Goal: Task Accomplishment & Management: Manage account settings

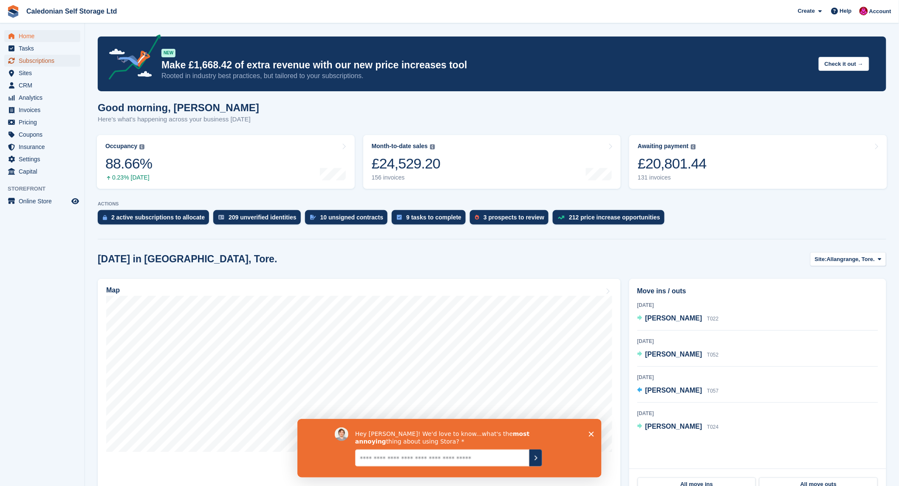
click at [48, 61] on span "Subscriptions" at bounding box center [44, 61] width 51 height 12
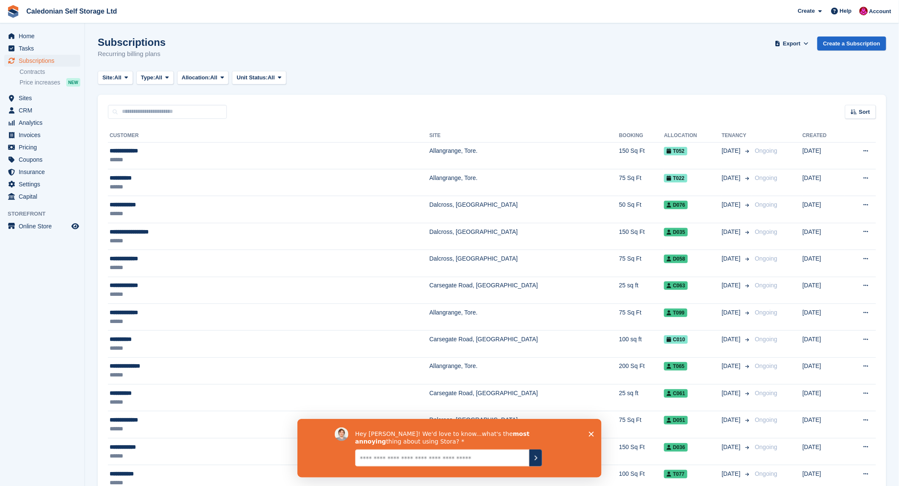
click at [588, 435] on icon "Close survey" at bounding box center [590, 434] width 5 height 5
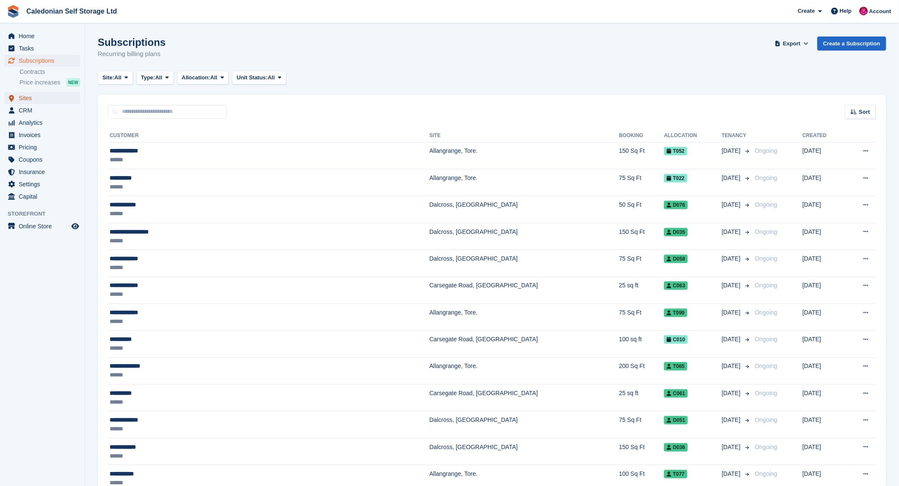
click at [26, 97] on span "Sites" at bounding box center [44, 98] width 51 height 12
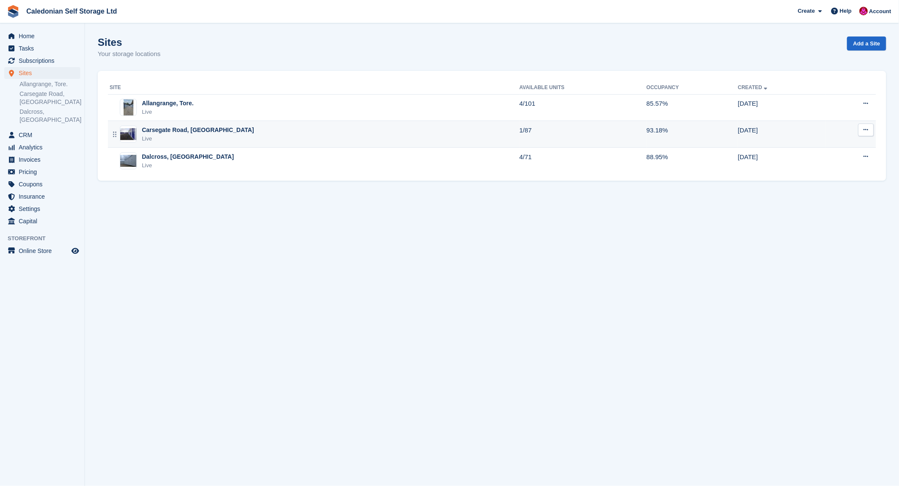
click at [147, 127] on div "Carsegate Road, [GEOGRAPHIC_DATA]" at bounding box center [198, 130] width 112 height 9
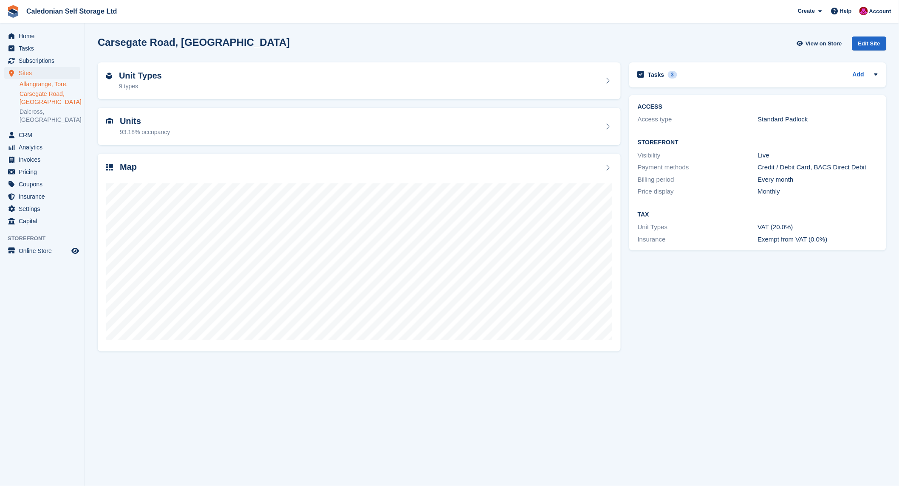
click at [48, 83] on link "Allangrange, Tore." at bounding box center [50, 84] width 61 height 8
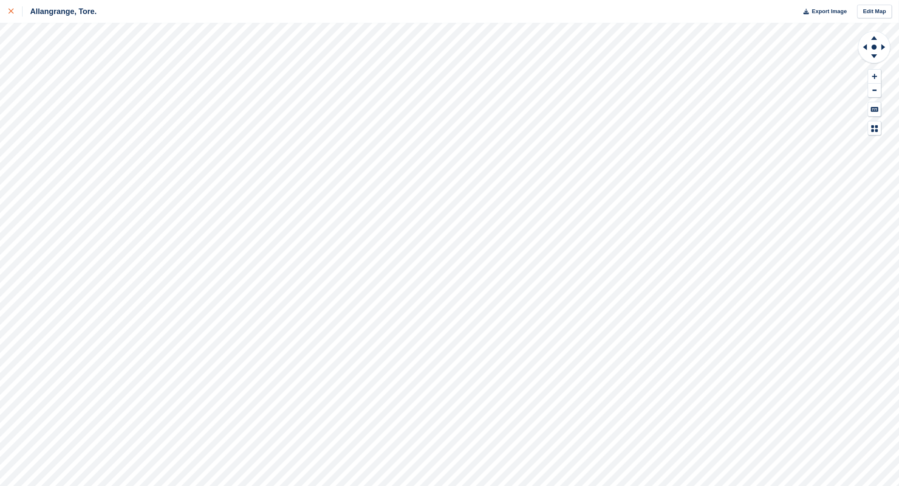
click at [11, 11] on icon at bounding box center [10, 10] width 5 height 5
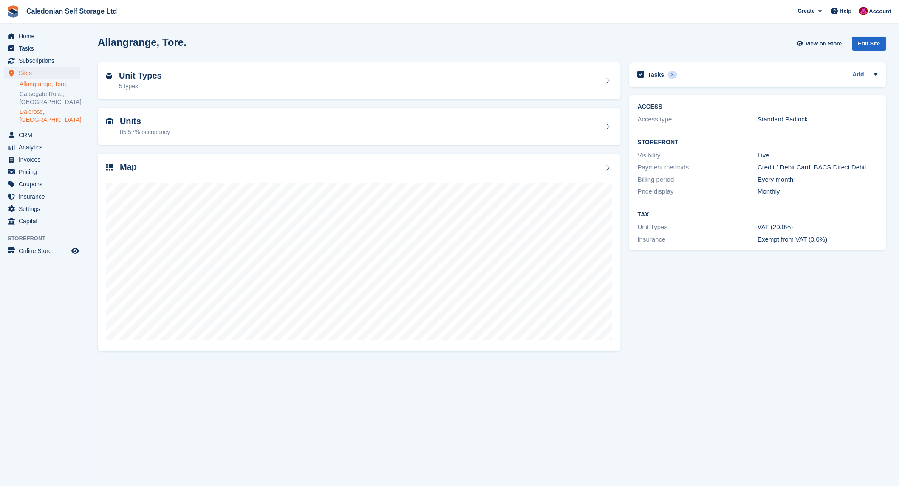
click at [40, 109] on link "Dalcross, [GEOGRAPHIC_DATA]" at bounding box center [50, 116] width 61 height 16
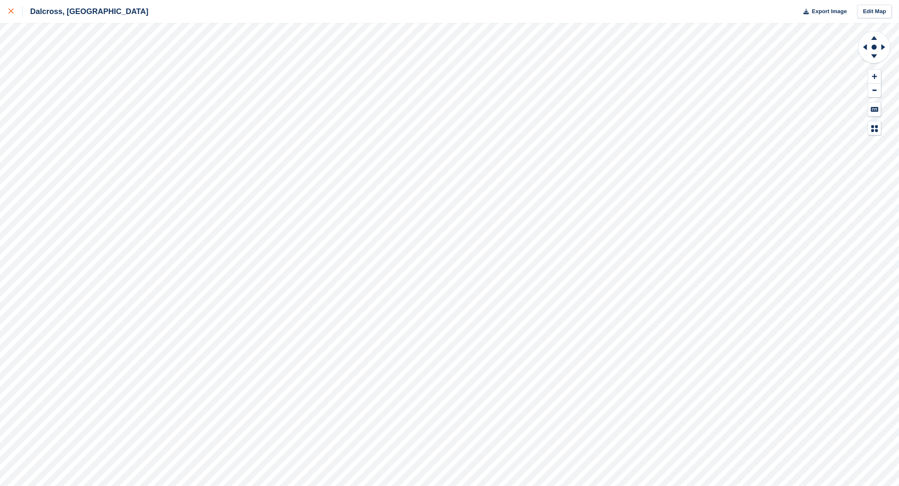
click at [11, 8] on div at bounding box center [15, 11] width 14 height 10
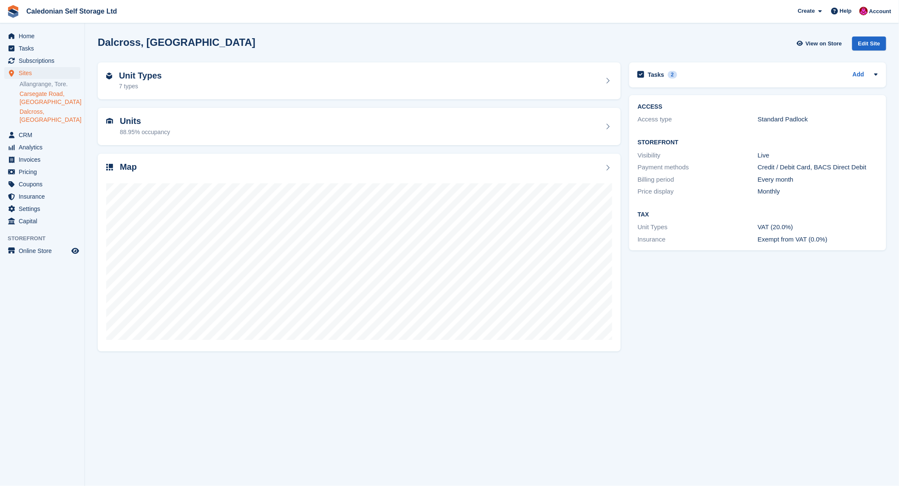
click at [47, 94] on link "Carsegate Road, [GEOGRAPHIC_DATA]" at bounding box center [50, 98] width 61 height 16
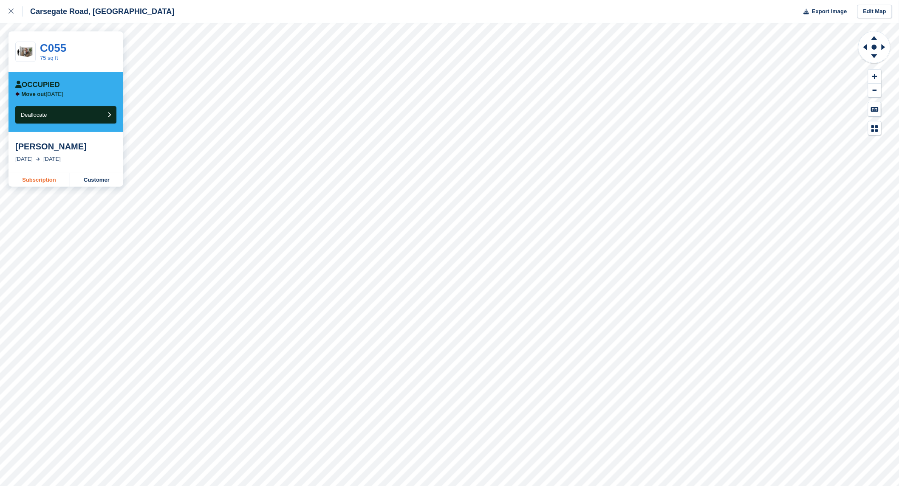
click at [37, 179] on link "Subscription" at bounding box center [39, 180] width 62 height 14
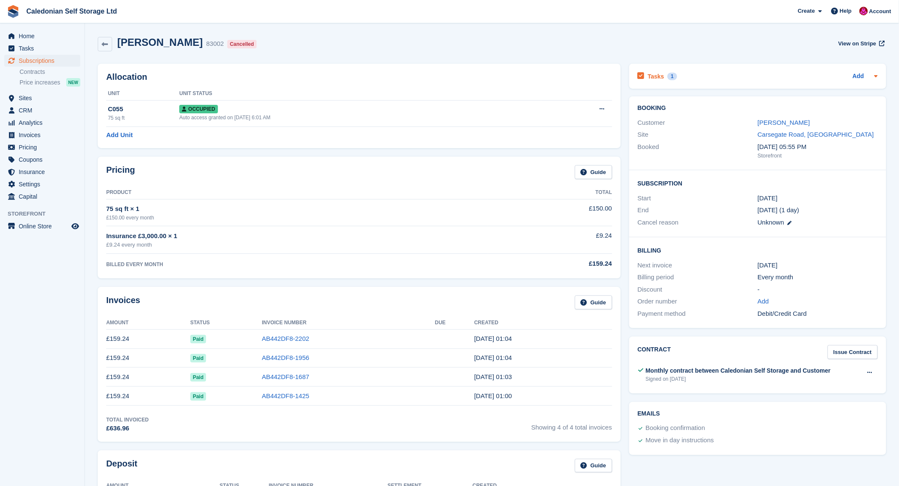
click at [707, 73] on div "Tasks 1 Add" at bounding box center [758, 76] width 240 height 11
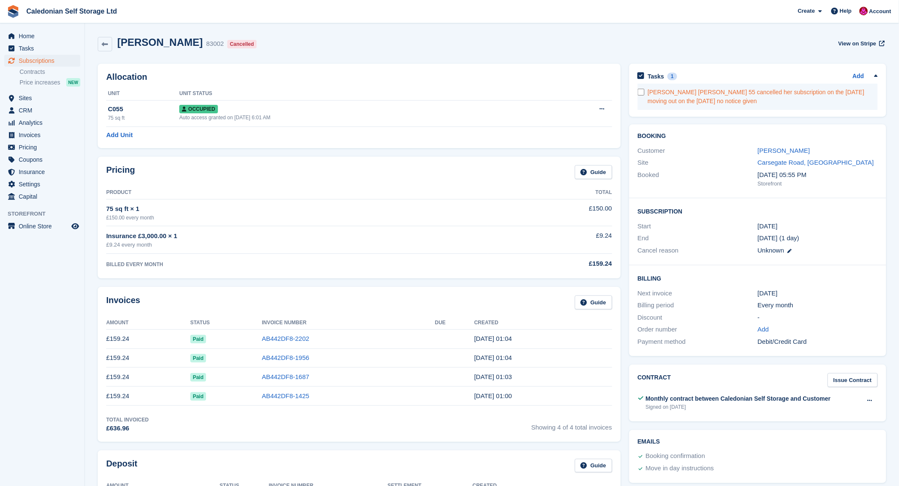
click at [770, 103] on div "Jennifer Tough Carse 55 cancelled her subscription on the 1st September moving …" at bounding box center [763, 97] width 230 height 18
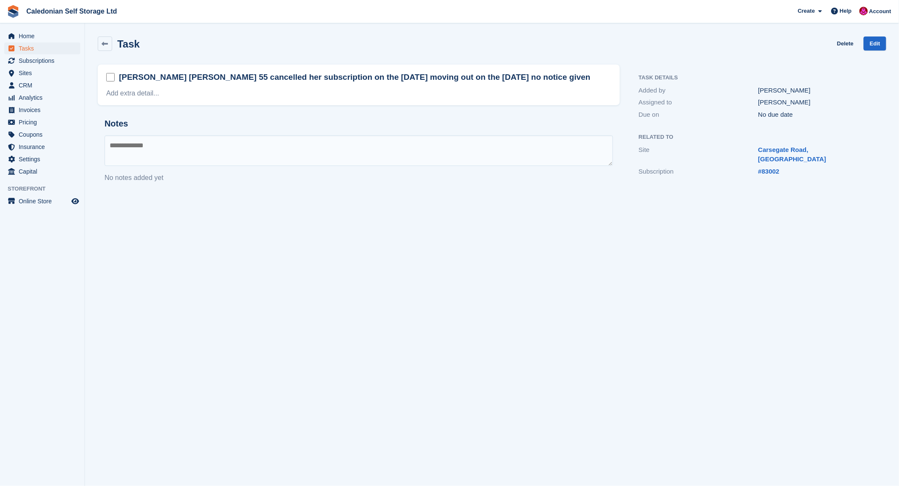
click at [461, 75] on h2 "Jennifer Tough Carse 55 cancelled her subscription on the 1st September moving …" at bounding box center [355, 77] width 472 height 11
click at [461, 78] on h2 "Jennifer Tough Carse 55 cancelled her subscription on the 1st September moving …" at bounding box center [355, 77] width 472 height 11
click at [461, 77] on h2 "Jennifer Tough Carse 55 cancelled her subscription on the 1st September moving …" at bounding box center [355, 77] width 472 height 11
click at [116, 94] on link "Add extra detail..." at bounding box center [132, 93] width 53 height 7
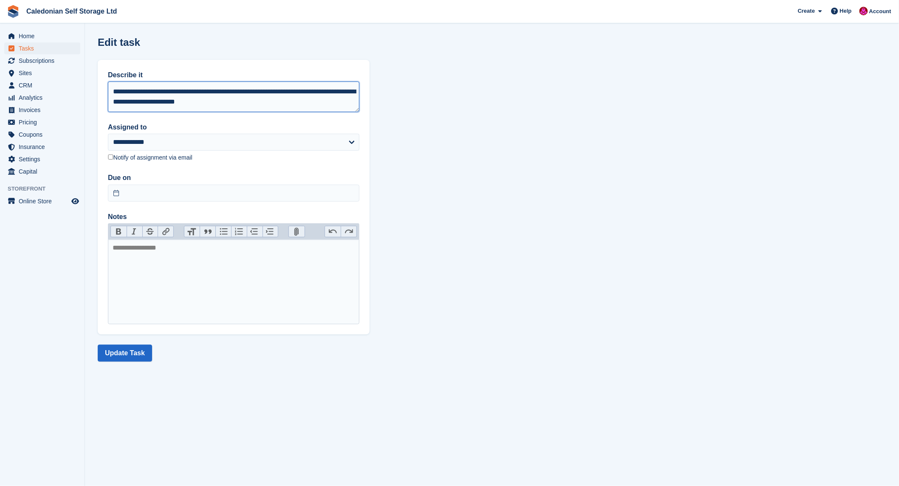
click at [172, 101] on textarea "**********" at bounding box center [233, 97] width 251 height 31
click at [272, 104] on textarea "**********" at bounding box center [233, 97] width 251 height 31
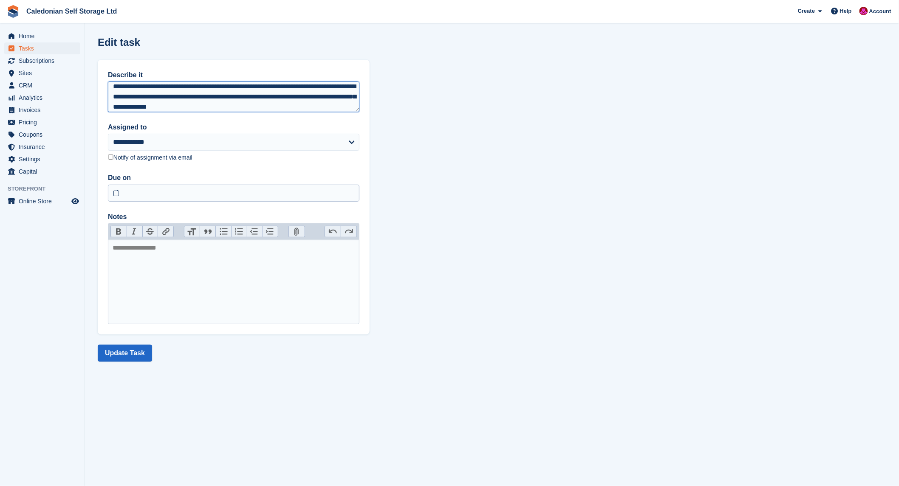
type textarea "**********"
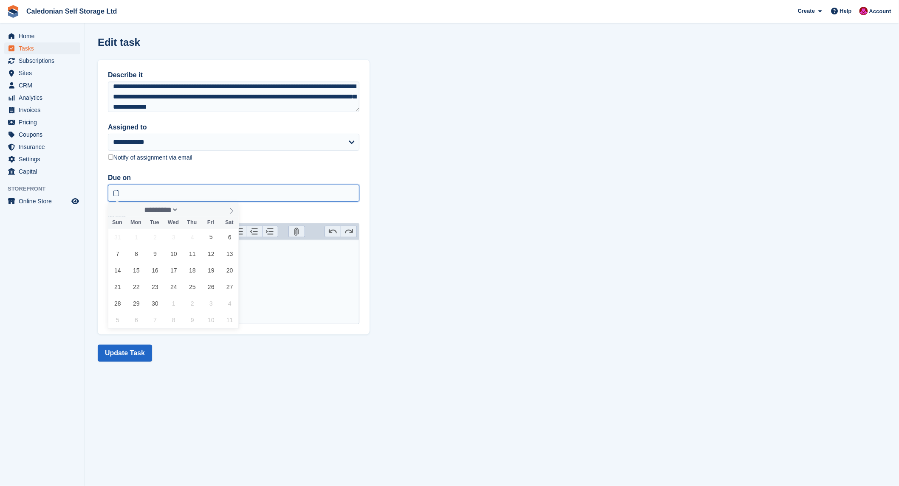
click at [136, 195] on input "text" at bounding box center [233, 193] width 251 height 17
click at [137, 268] on span "15" at bounding box center [136, 270] width 17 height 17
type input "**********"
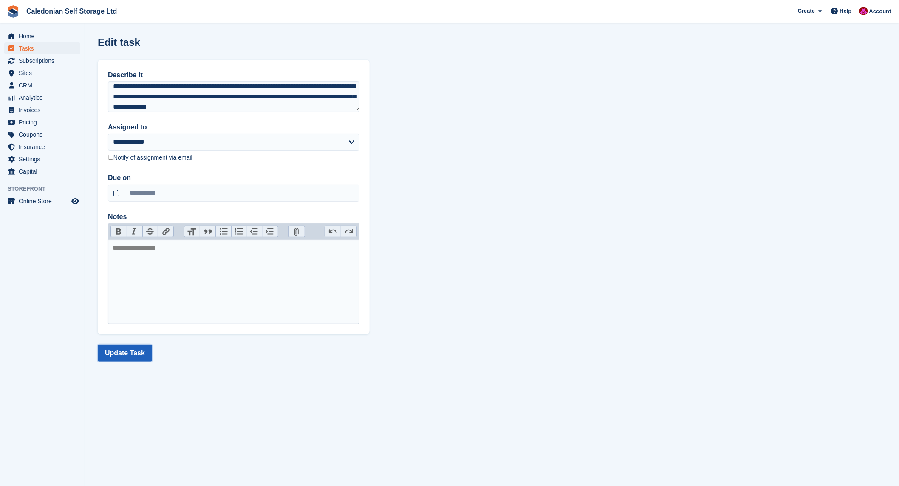
click at [127, 357] on button "Update Task" at bounding box center [125, 353] width 54 height 17
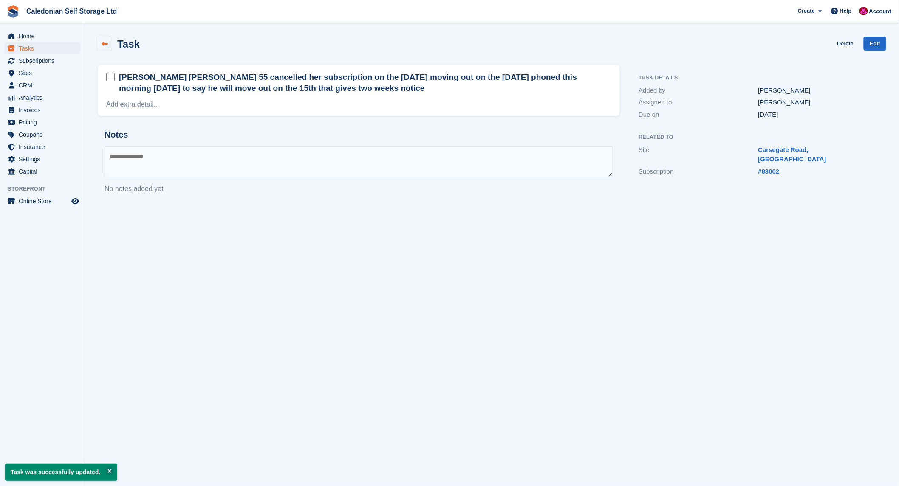
click at [104, 45] on icon at bounding box center [105, 44] width 6 height 6
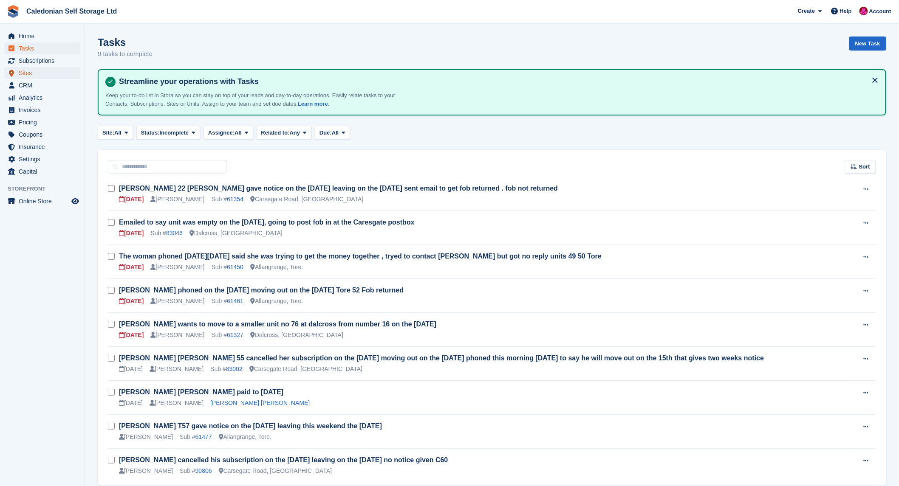
click at [25, 71] on span "Sites" at bounding box center [44, 73] width 51 height 12
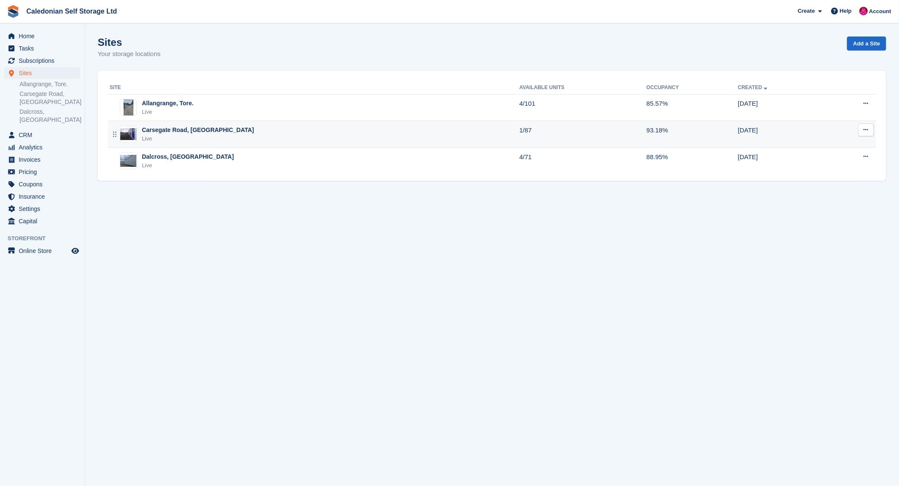
click at [161, 130] on div "Carsegate Road, [GEOGRAPHIC_DATA]" at bounding box center [198, 130] width 112 height 9
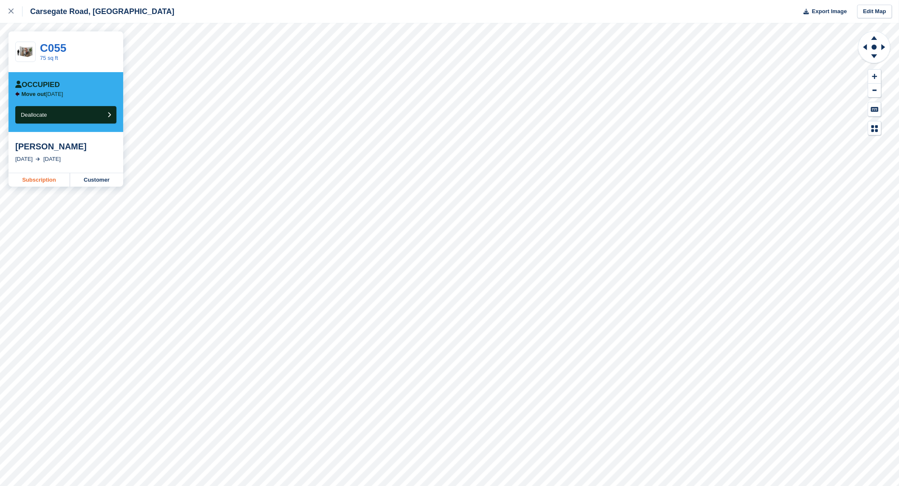
click at [35, 183] on link "Subscription" at bounding box center [39, 180] width 62 height 14
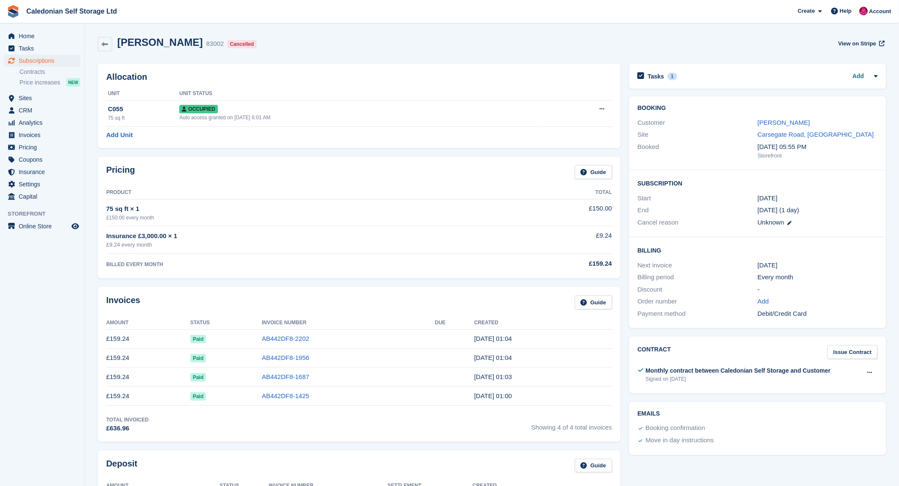
click at [789, 211] on span "[DATE] (1 day)" at bounding box center [778, 209] width 42 height 7
click at [819, 207] on div "6 Sep (1 day)" at bounding box center [817, 211] width 120 height 10
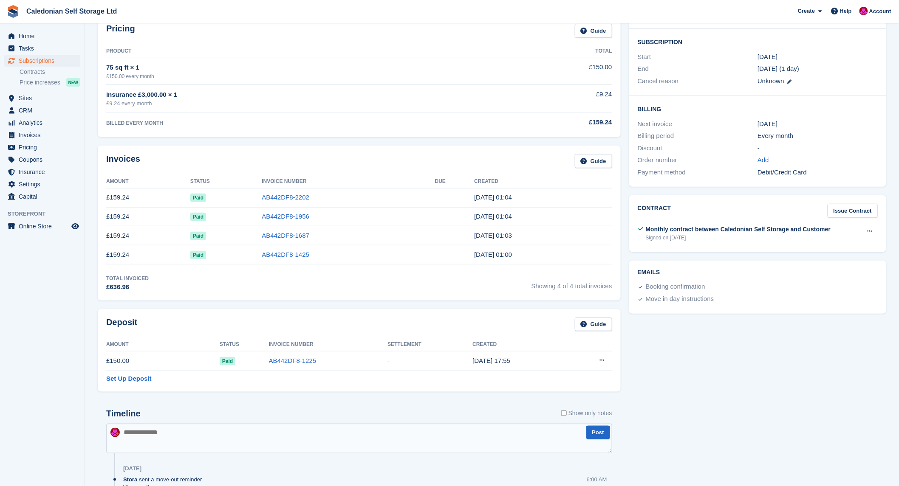
scroll to position [283, 0]
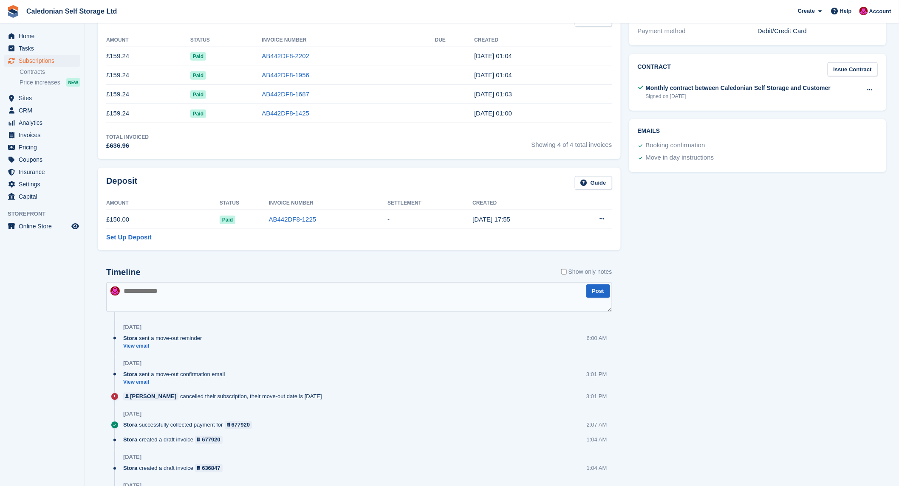
click at [187, 307] on textarea at bounding box center [359, 297] width 506 height 30
type textarea "**********"
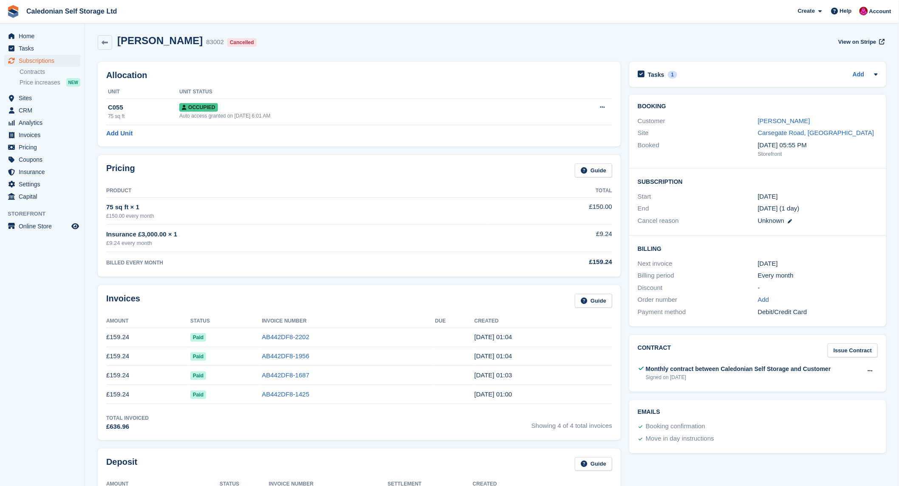
scroll to position [0, 0]
click at [789, 222] on icon at bounding box center [790, 223] width 4 height 4
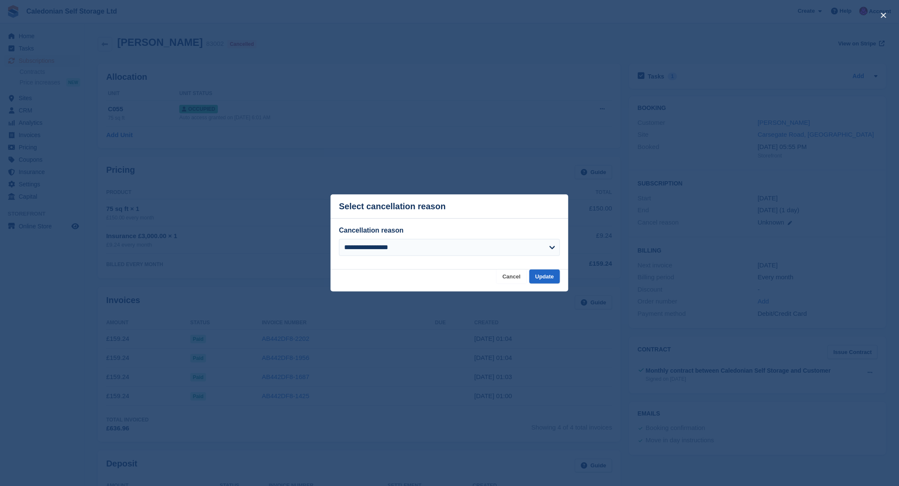
click at [520, 280] on button "Cancel" at bounding box center [512, 277] width 30 height 14
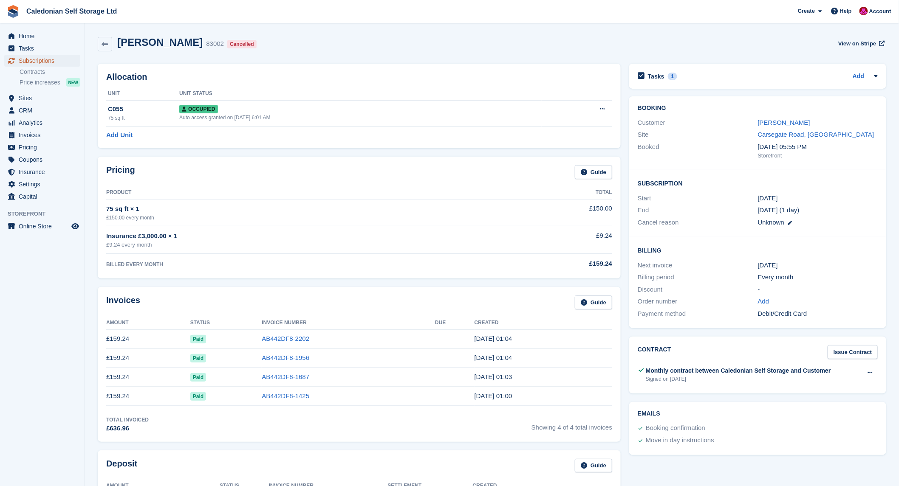
click at [38, 63] on span "Subscriptions" at bounding box center [44, 61] width 51 height 12
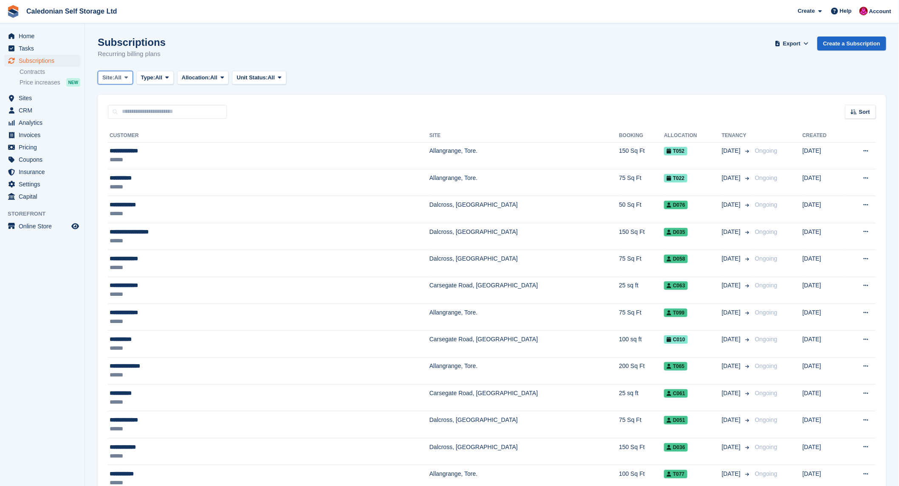
click at [131, 80] on button "Site: All" at bounding box center [115, 78] width 35 height 14
click at [126, 128] on link "Carsegate Road, [GEOGRAPHIC_DATA]" at bounding box center [165, 128] width 127 height 15
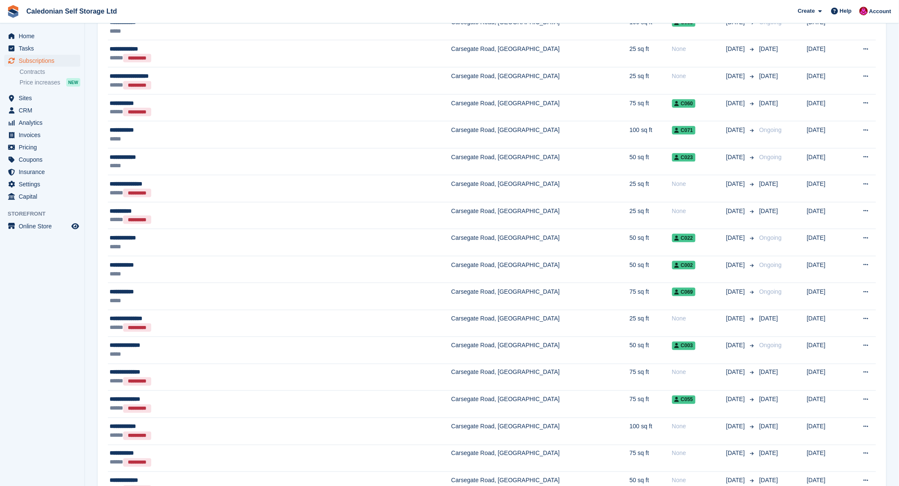
scroll to position [425, 0]
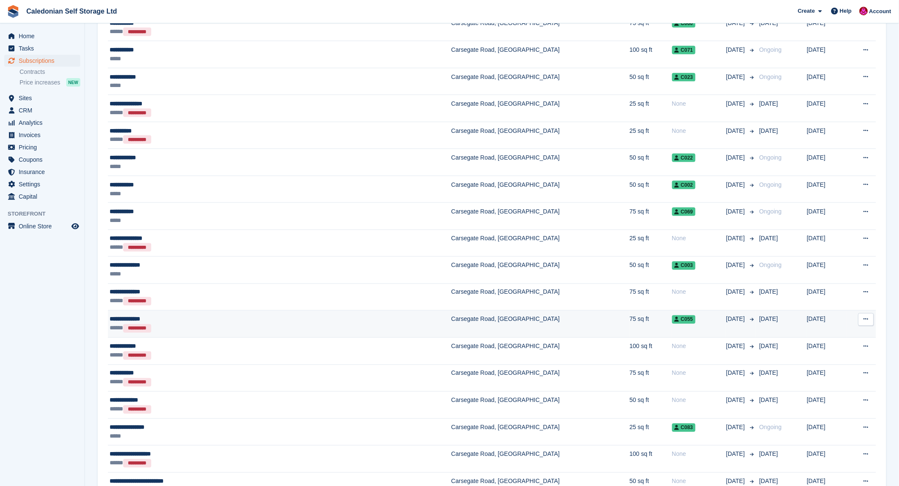
click at [861, 322] on button at bounding box center [866, 320] width 16 height 13
click at [822, 338] on p "View customer" at bounding box center [833, 336] width 74 height 11
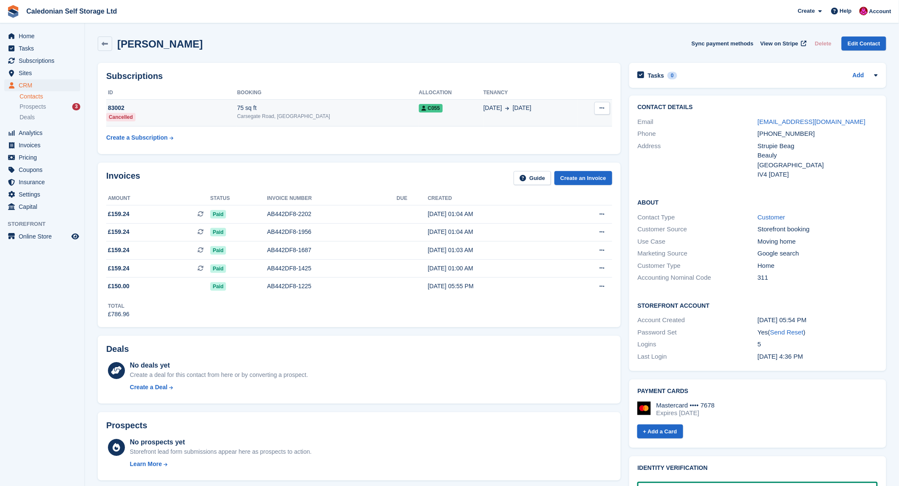
click at [603, 109] on icon at bounding box center [602, 108] width 5 height 6
click at [520, 364] on div "No deals yet Create a deal for this contact from here or by converting a prospe…" at bounding box center [371, 378] width 482 height 35
click at [106, 41] on icon at bounding box center [105, 44] width 6 height 6
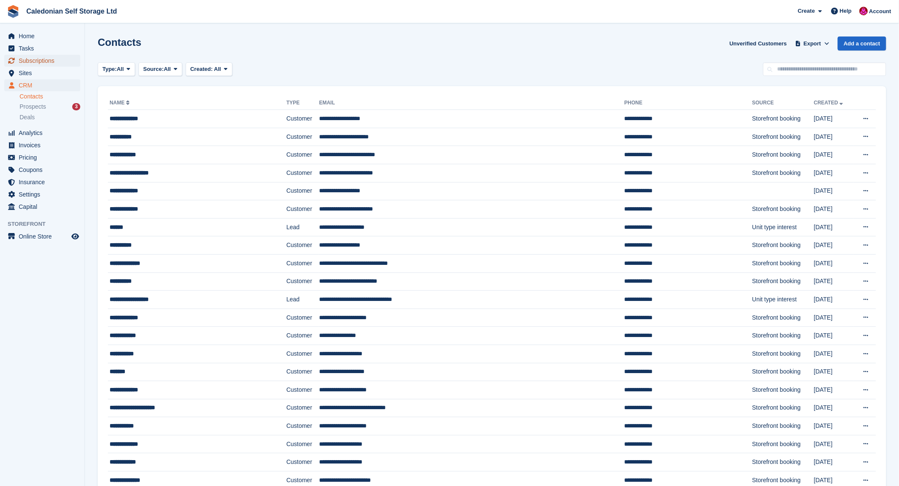
click at [39, 59] on span "Subscriptions" at bounding box center [44, 61] width 51 height 12
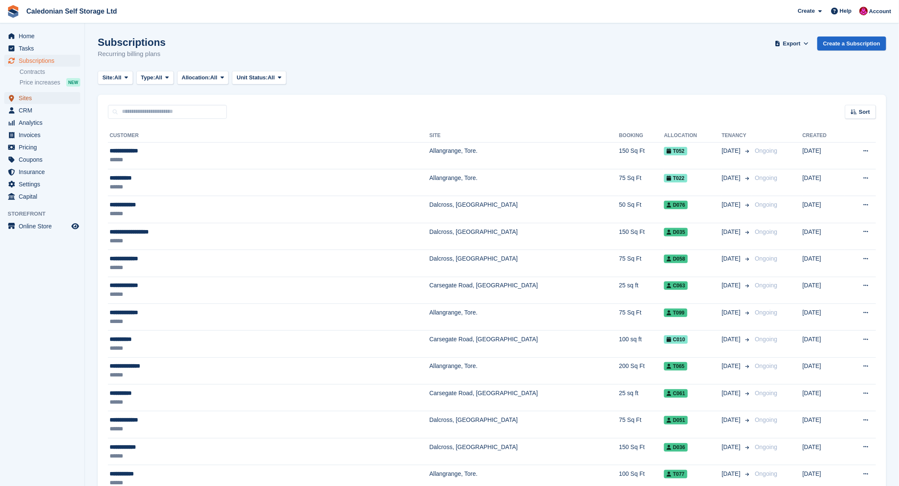
click at [31, 99] on span "Sites" at bounding box center [44, 98] width 51 height 12
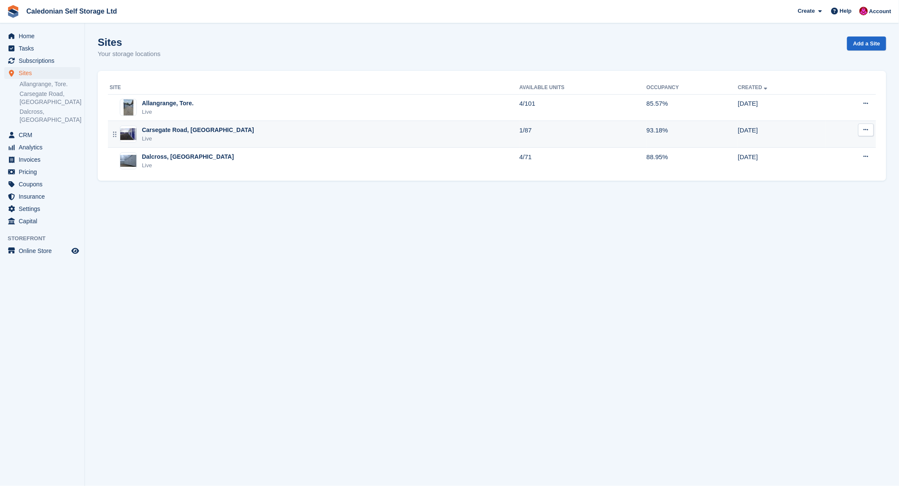
click at [176, 129] on div "Carsegate Road, [GEOGRAPHIC_DATA]" at bounding box center [198, 130] width 112 height 9
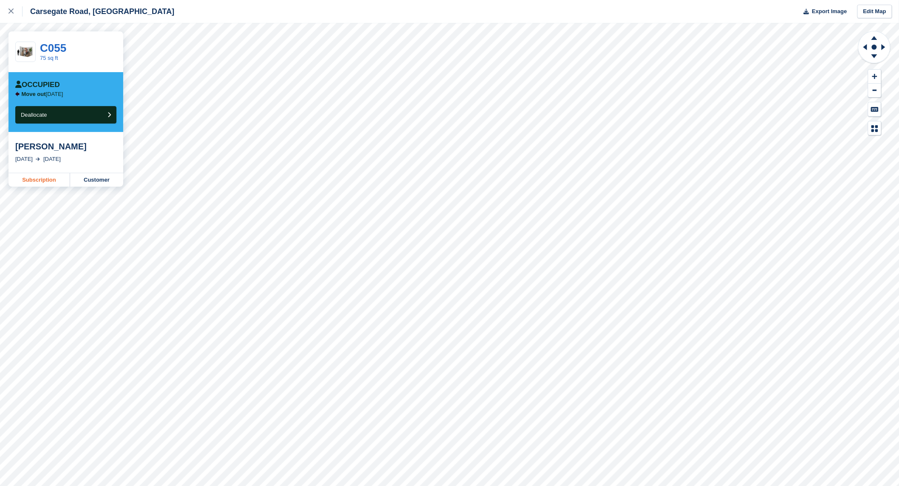
click at [48, 183] on link "Subscription" at bounding box center [39, 180] width 62 height 14
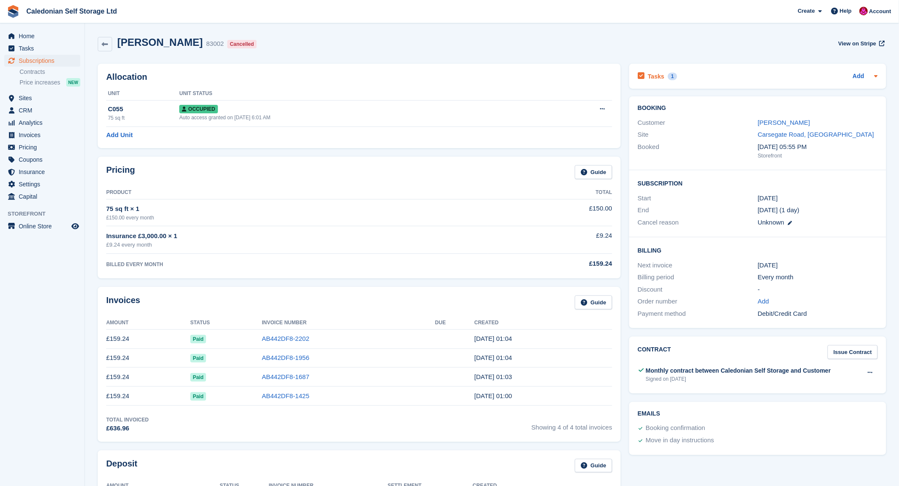
click at [711, 71] on div "Tasks 1 Add" at bounding box center [758, 76] width 240 height 11
